Goal: Task Accomplishment & Management: Complete application form

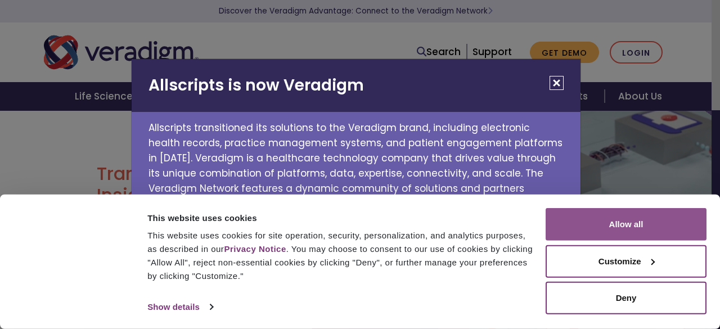
click at [617, 227] on button "Allow all" at bounding box center [626, 224] width 161 height 33
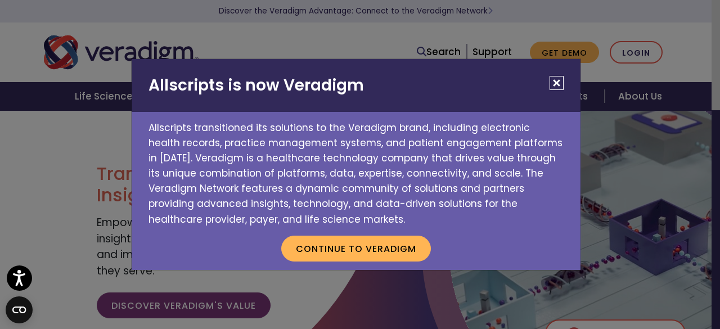
click at [558, 81] on button "Close" at bounding box center [557, 83] width 14 height 14
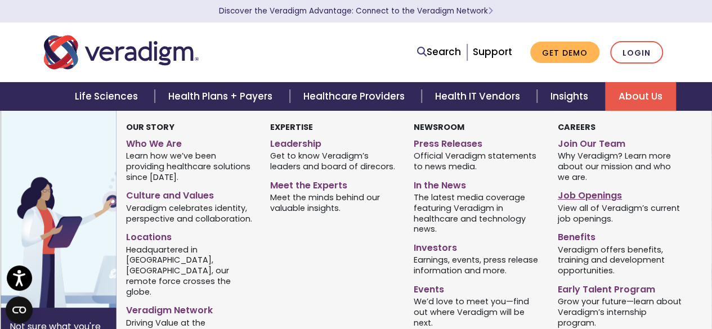
click at [586, 193] on link "Job Openings" at bounding box center [621, 194] width 127 height 16
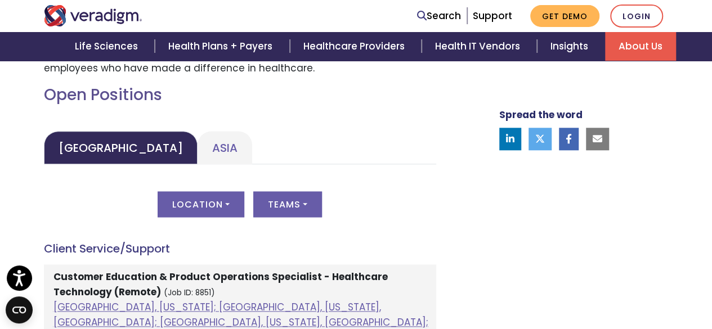
scroll to position [511, 0]
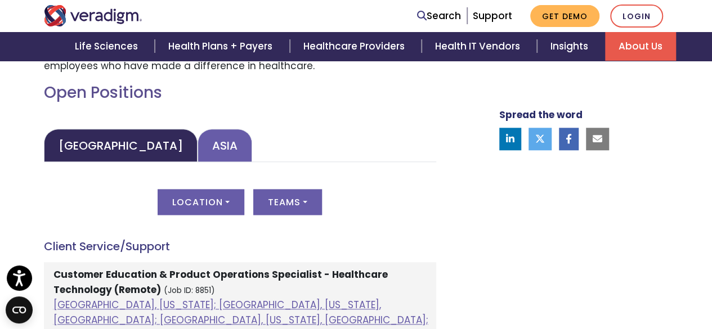
click at [198, 144] on link "Asia" at bounding box center [225, 145] width 55 height 33
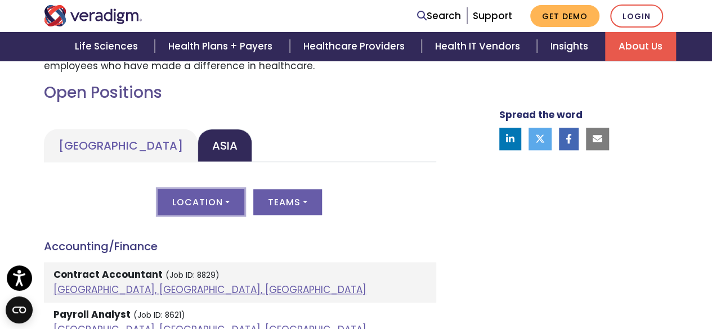
click at [207, 204] on button "Location" at bounding box center [201, 202] width 87 height 26
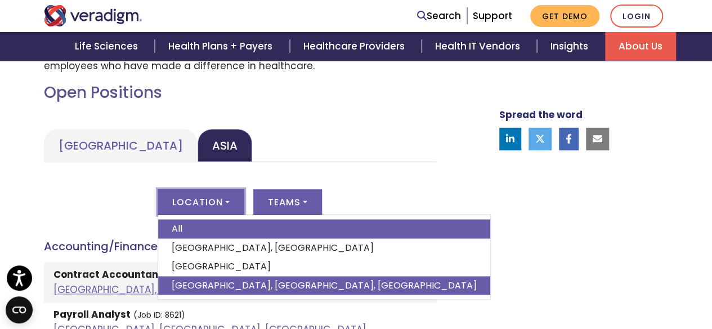
click at [197, 282] on link "Pune, Maharashtra, India" at bounding box center [324, 285] width 332 height 19
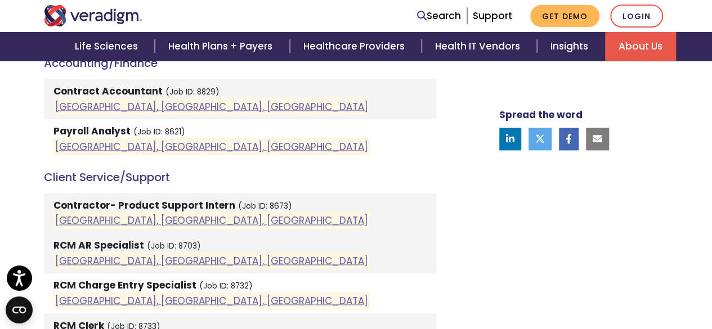
scroll to position [702, 0]
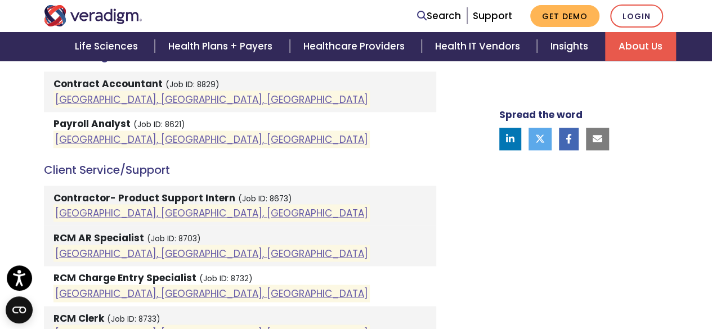
click at [116, 237] on strong "RCM AR Specialist" at bounding box center [98, 238] width 91 height 14
click at [228, 227] on li "RCM AR Specialist (Job ID: 8703) Pune, Maharashtra, India" at bounding box center [240, 246] width 392 height 40
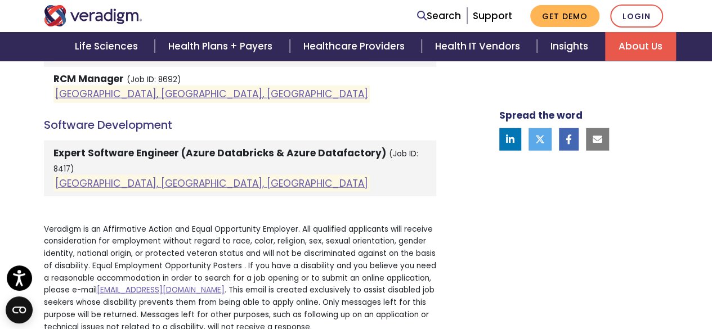
scroll to position [1398, 0]
